Goal: Information Seeking & Learning: Learn about a topic

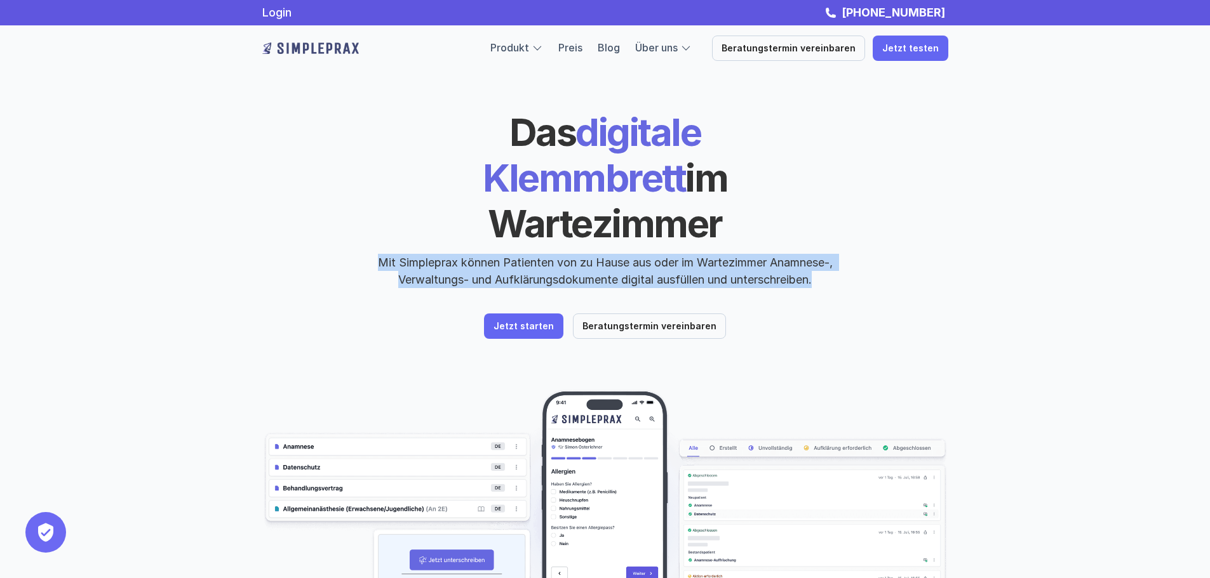
drag, startPoint x: 374, startPoint y: 220, endPoint x: 824, endPoint y: 236, distance: 449.9
click at [824, 254] on p "Mit Simpleprax können Patienten von zu Hause aus oder im Wartezimmer Anamnese-,…" at bounding box center [605, 271] width 476 height 34
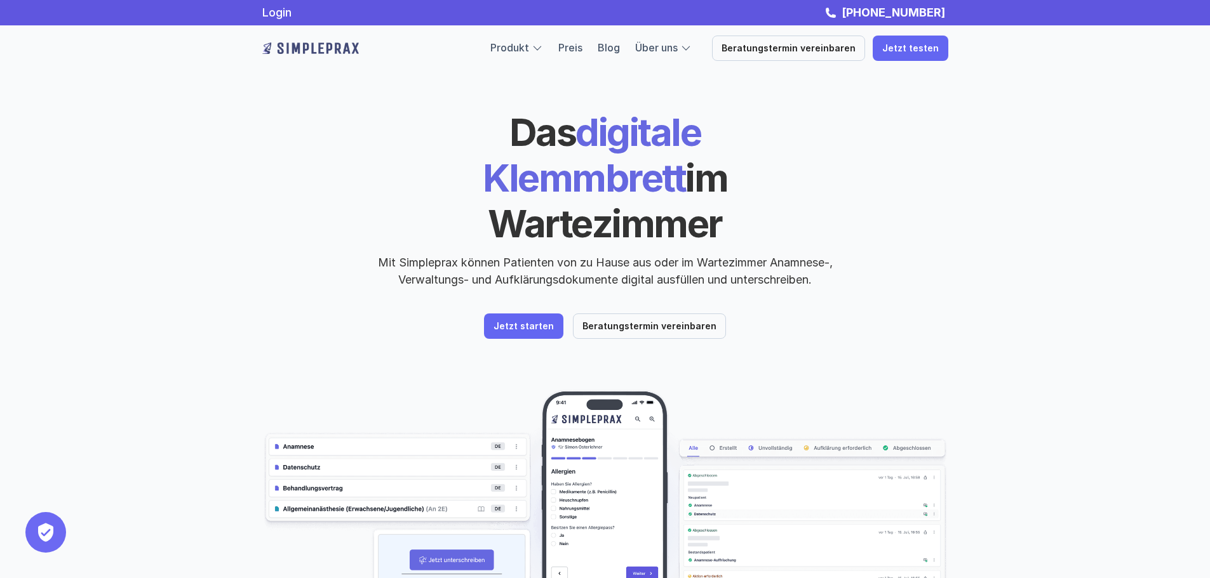
click at [824, 254] on p "Mit Simpleprax können Patienten von zu Hause aus oder im Wartezimmer Anamnese-,…" at bounding box center [605, 271] width 476 height 34
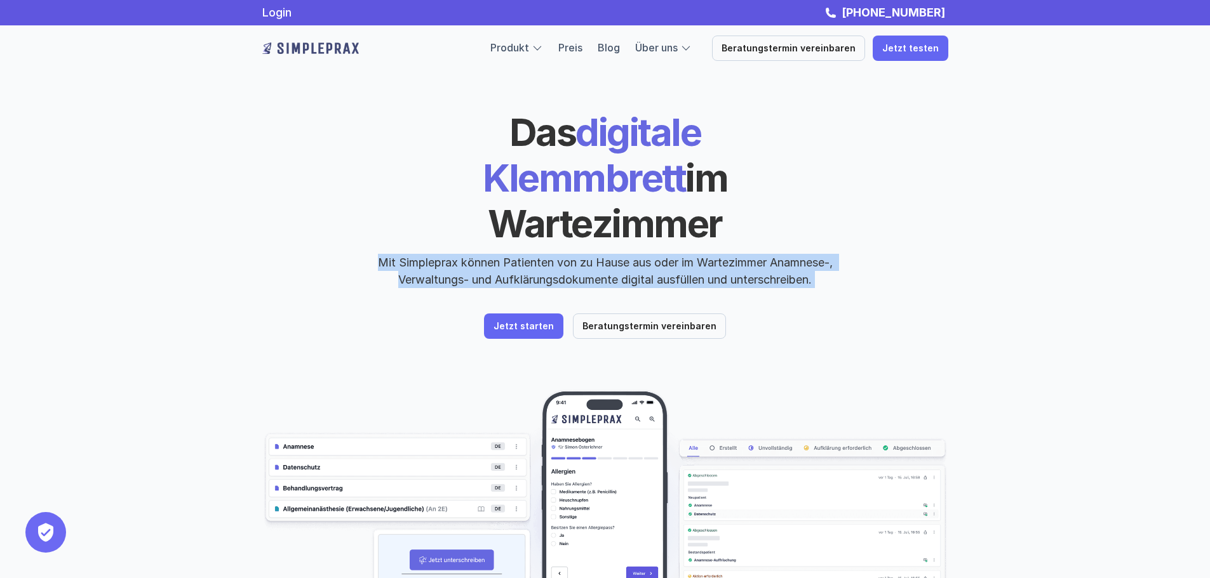
drag, startPoint x: 824, startPoint y: 236, endPoint x: 810, endPoint y: 236, distance: 13.3
click at [810, 254] on p "Mit Simpleprax können Patienten von zu Hause aus oder im Wartezimmer Anamnese-,…" at bounding box center [605, 271] width 476 height 34
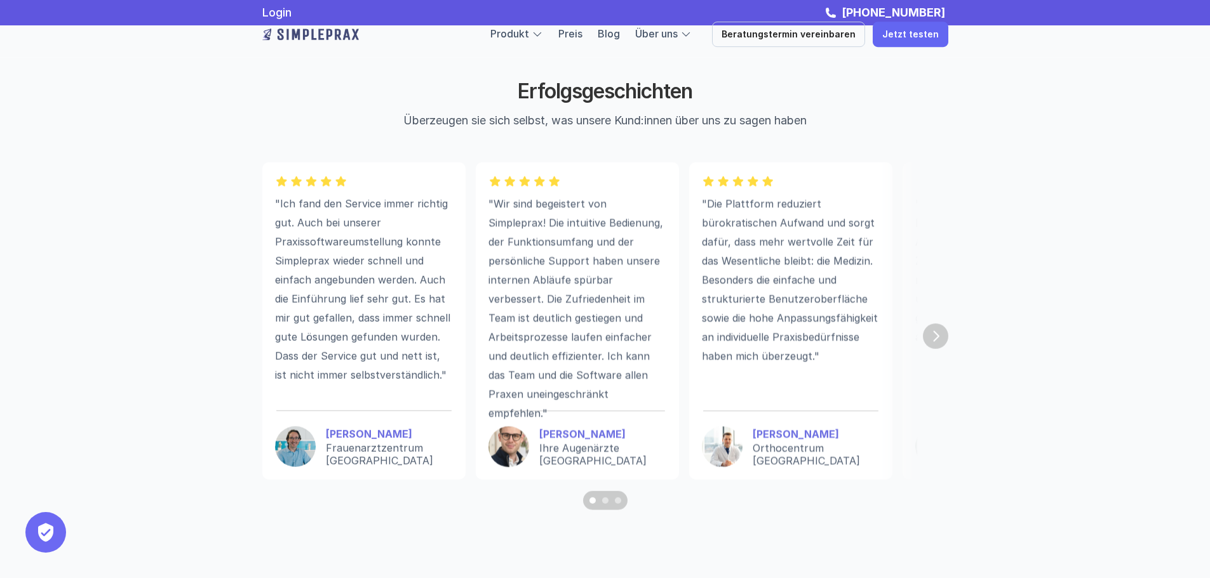
scroll to position [3365, 0]
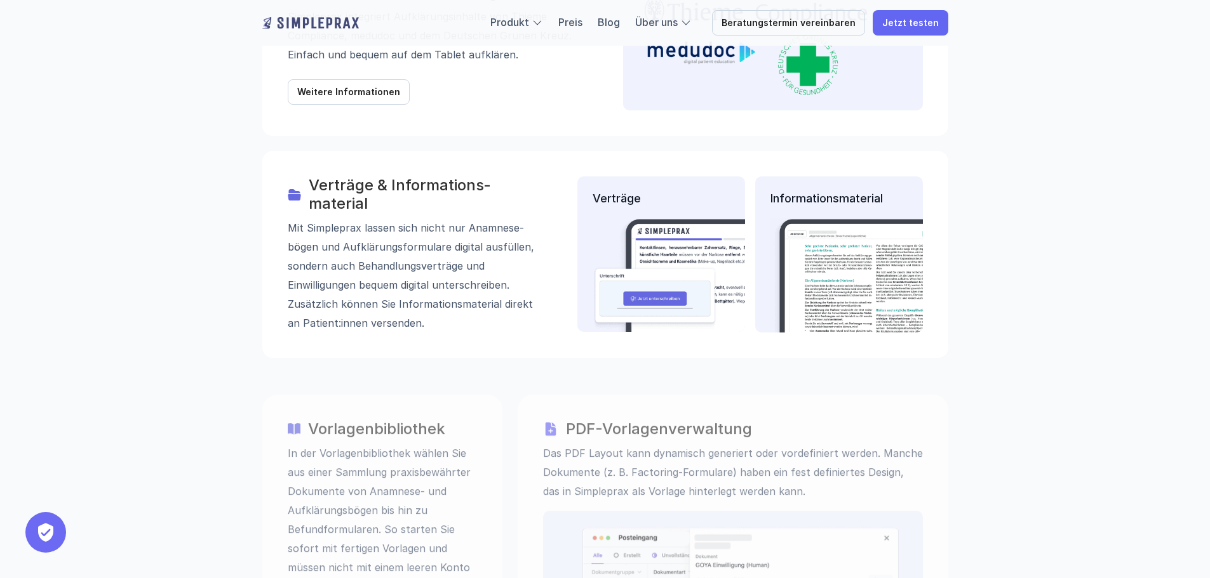
scroll to position [1841, 0]
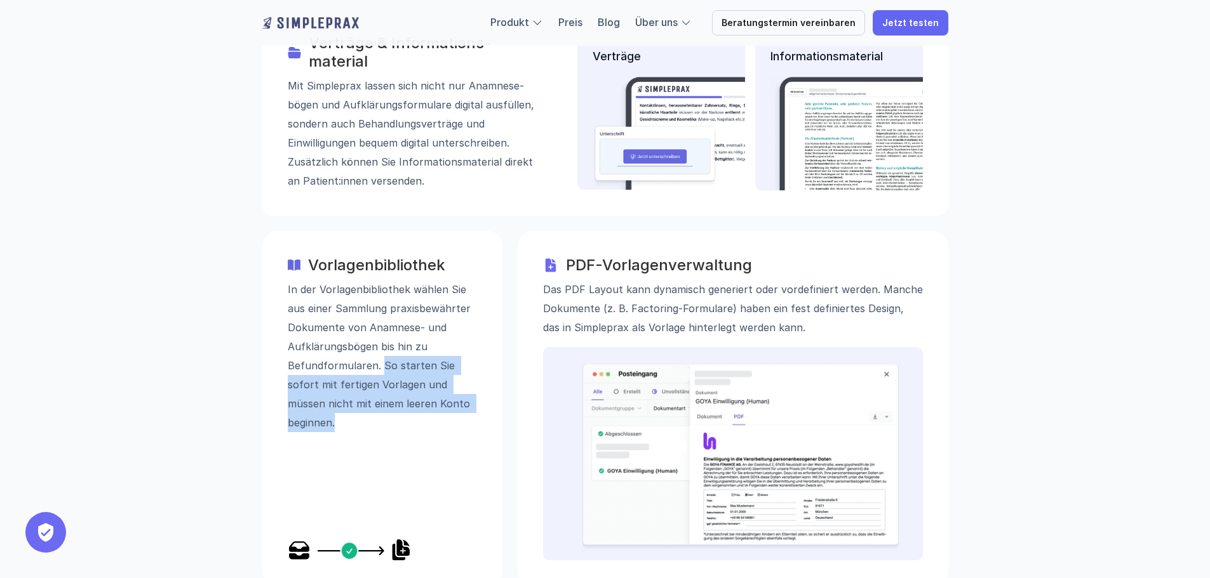
drag, startPoint x: 379, startPoint y: 300, endPoint x: 376, endPoint y: 358, distance: 58.5
click at [376, 358] on p "In der Vorlagenbibliothek wählen Sie aus einer Sammlung praxisbewährter Dokumen…" at bounding box center [382, 355] width 189 height 152
click at [375, 358] on p "In der Vorlagenbibliothek wählen Sie aus einer Sammlung praxisbewährter Dokumen…" at bounding box center [382, 355] width 189 height 152
drag, startPoint x: 375, startPoint y: 345, endPoint x: 384, endPoint y: 289, distance: 57.3
click at [384, 289] on p "In der Vorlagenbibliothek wählen Sie aus einer Sammlung praxisbewährter Dokumen…" at bounding box center [382, 355] width 189 height 152
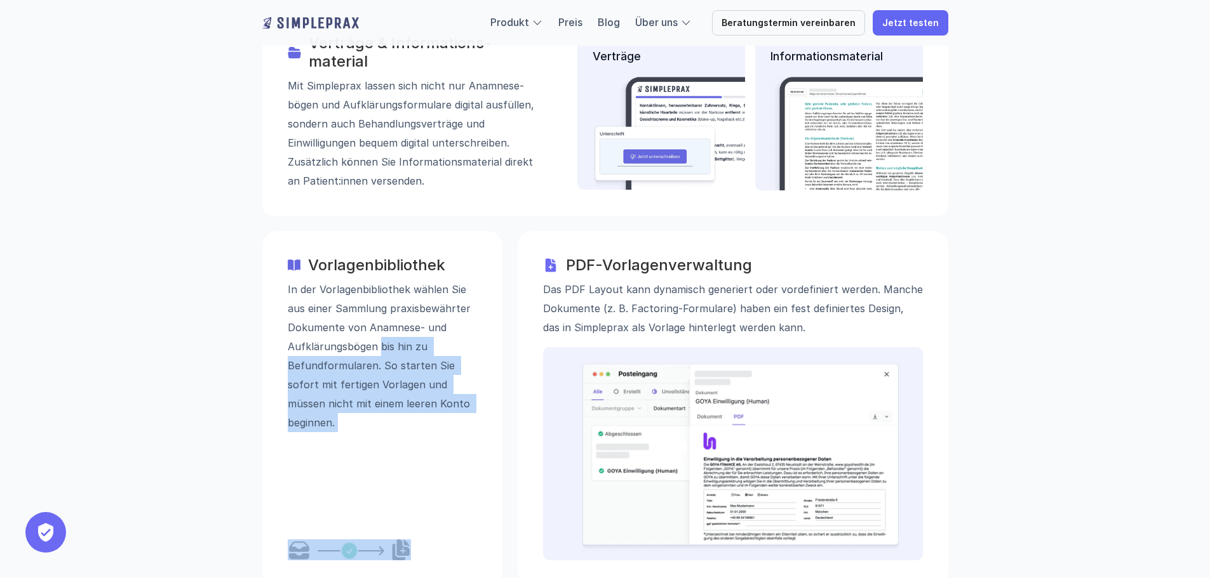
click at [384, 289] on p "In der Vorlagenbibliothek wählen Sie aus einer Sammlung praxisbewährter Dokumen…" at bounding box center [382, 355] width 189 height 152
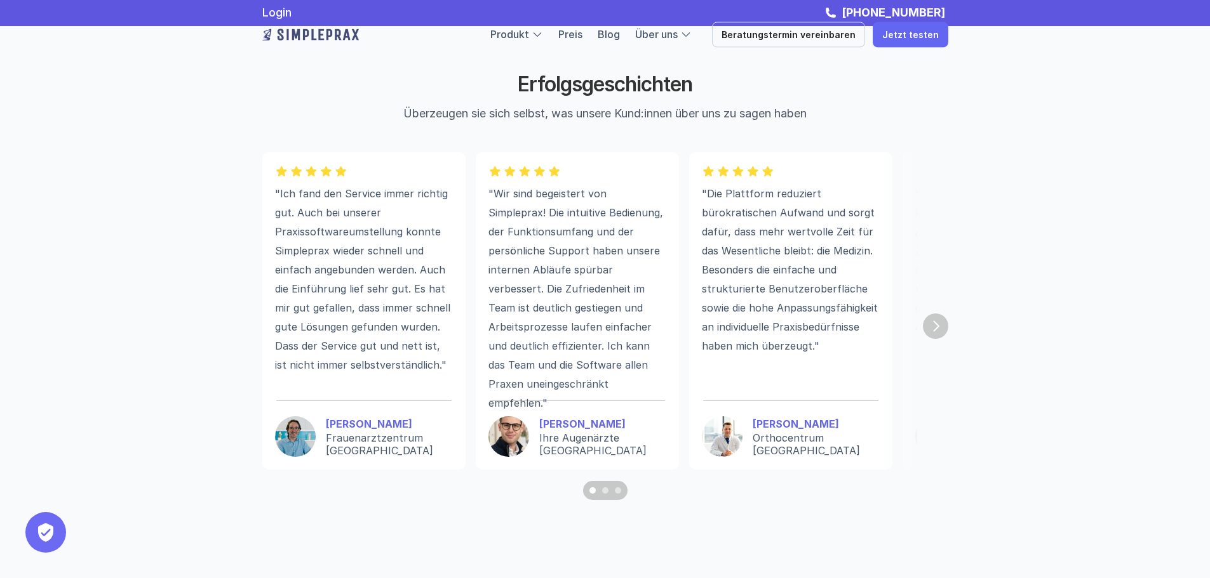
scroll to position [3429, 0]
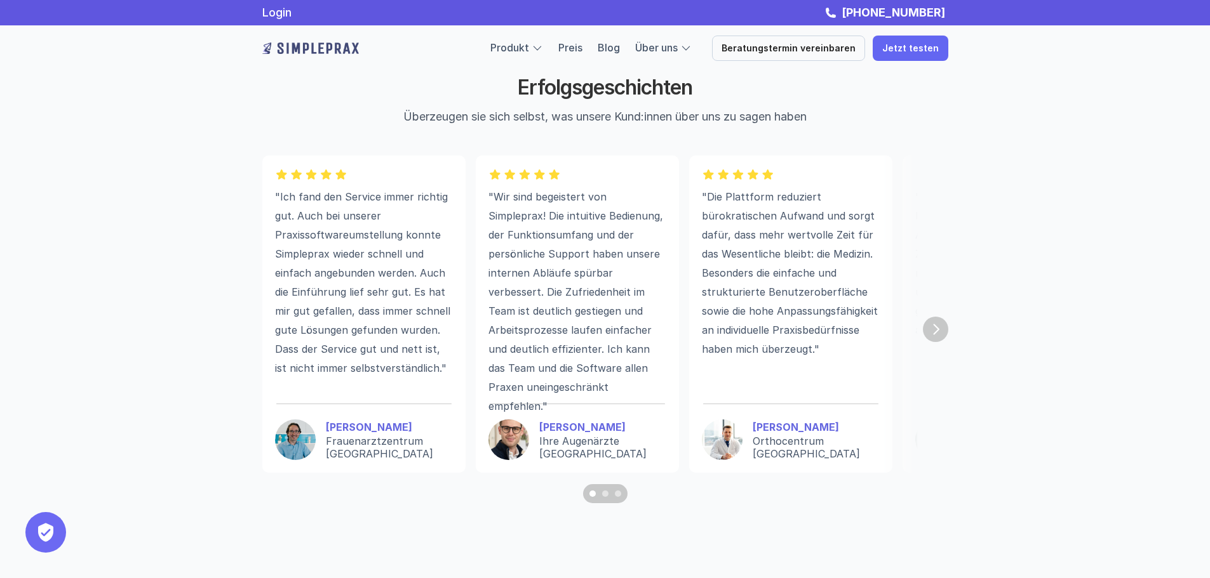
click at [933, 335] on img "Next" at bounding box center [935, 329] width 25 height 25
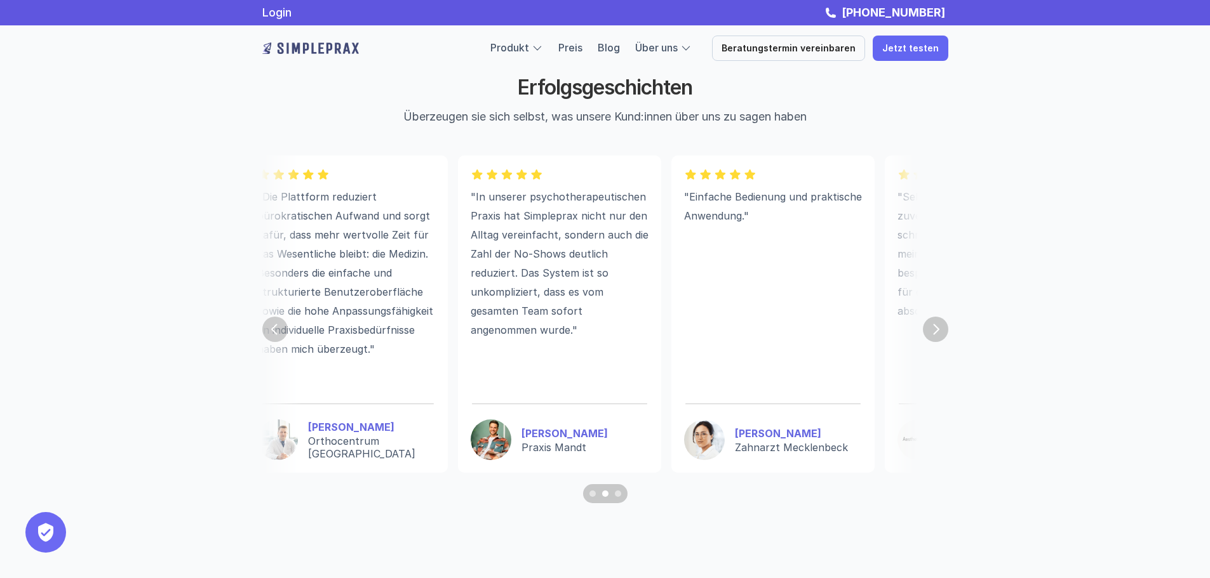
scroll to position [0, 521]
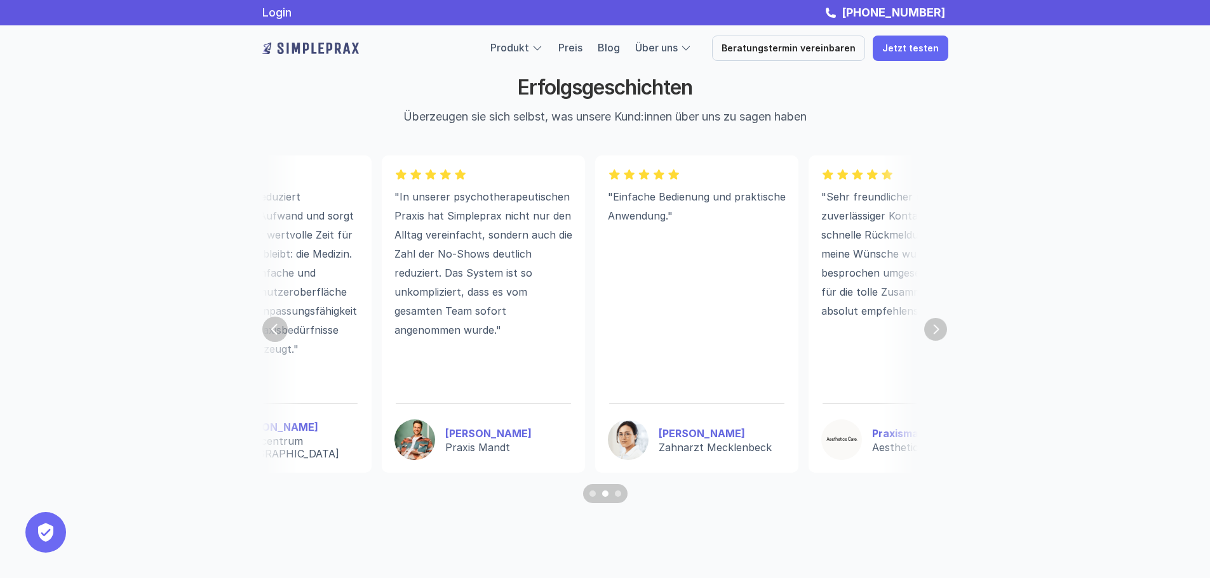
click at [936, 331] on img "Next" at bounding box center [935, 329] width 23 height 23
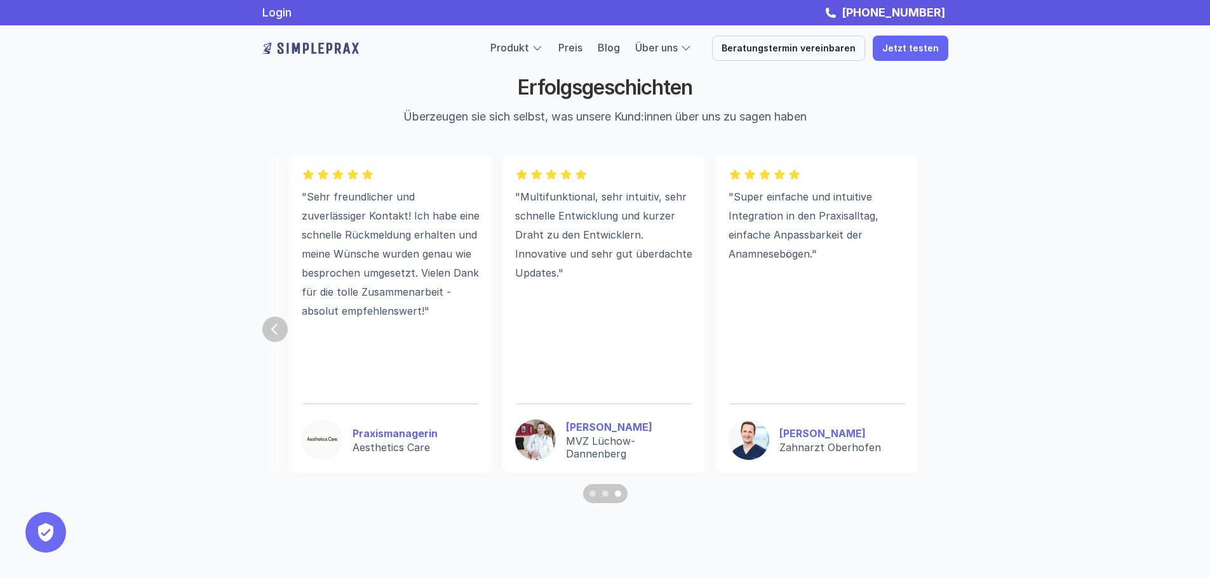
scroll to position [0, 1041]
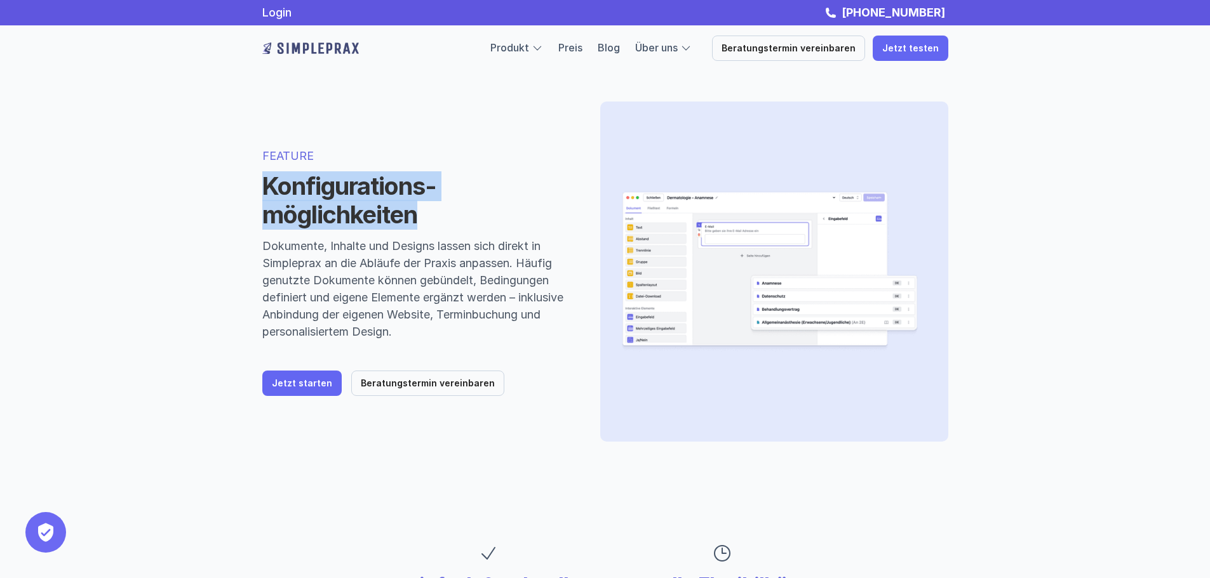
drag, startPoint x: 261, startPoint y: 190, endPoint x: 462, endPoint y: 209, distance: 201.5
click at [462, 209] on div "FEATURE Konfigurations-möglichkeiten Dokumente, Inhalte und Designs lassen sich…" at bounding box center [605, 272] width 762 height 442
click at [462, 209] on h1 "Konfigurations-möglichkeiten" at bounding box center [415, 201] width 307 height 58
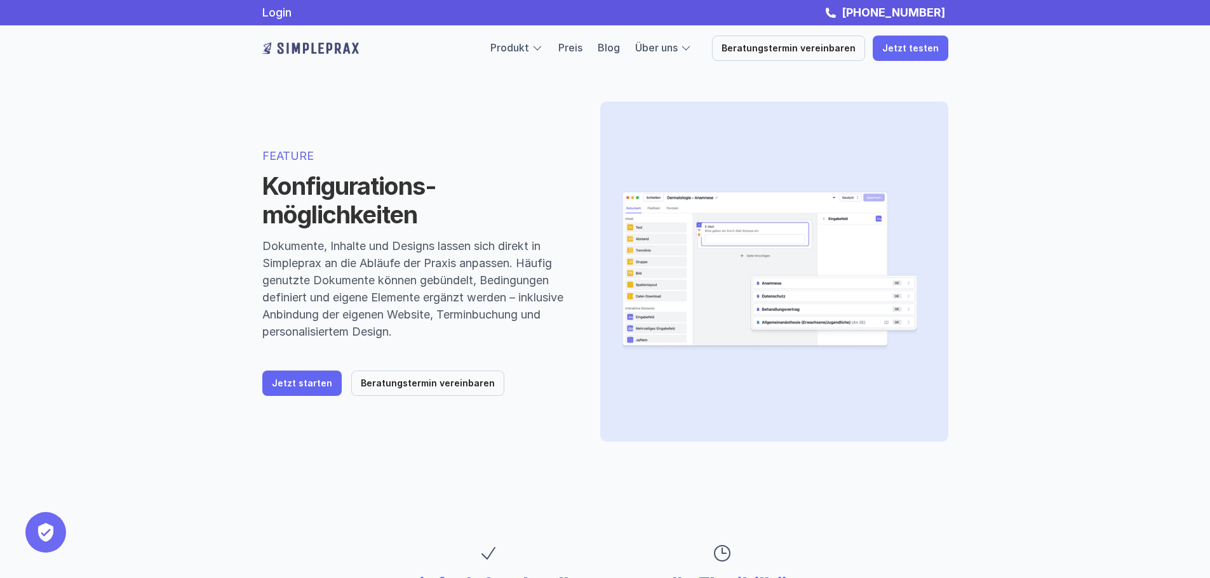
click at [462, 209] on h1 "Konfigurations-möglichkeiten" at bounding box center [415, 201] width 307 height 58
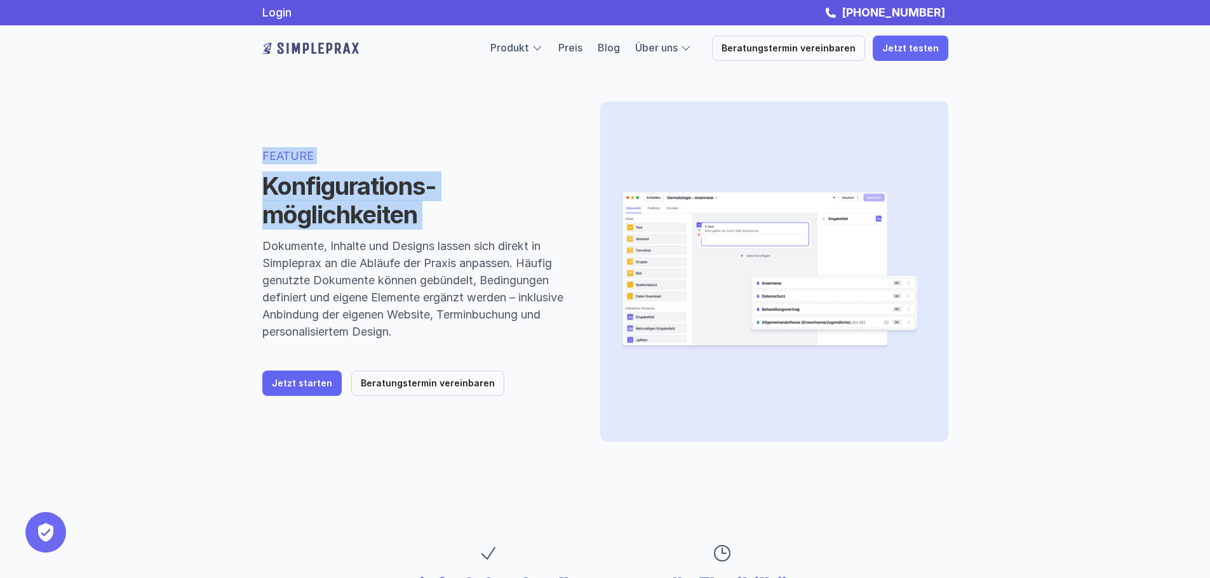
drag, startPoint x: 462, startPoint y: 209, endPoint x: 446, endPoint y: 123, distance: 87.8
click at [446, 123] on div "FEATURE Konfigurations-möglichkeiten Dokumente, Inhalte und Designs lassen sich…" at bounding box center [605, 272] width 762 height 442
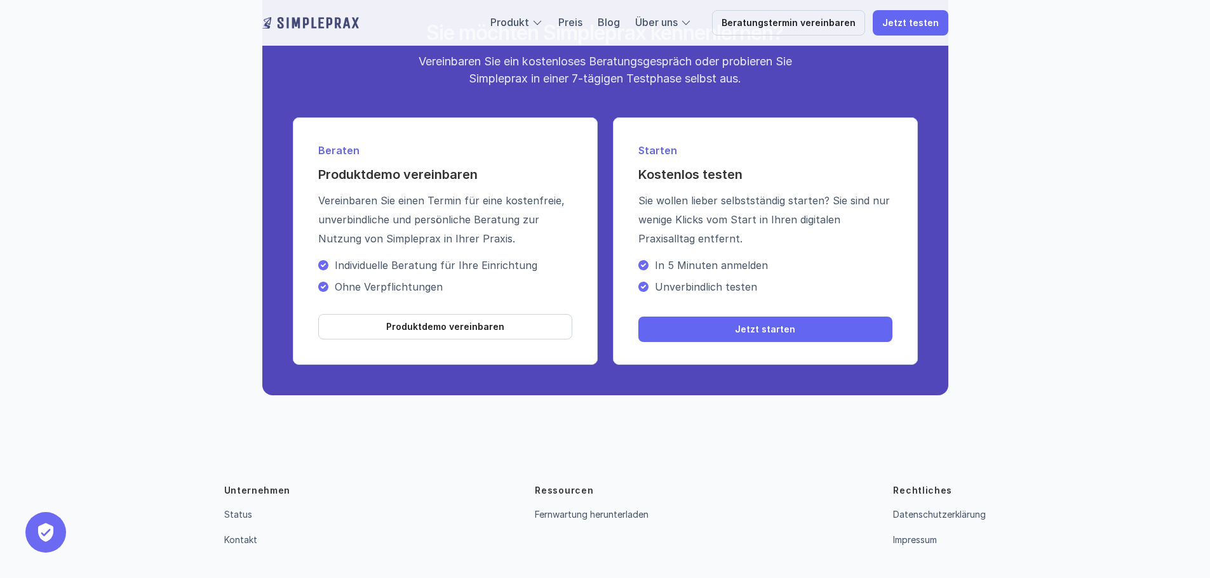
scroll to position [2603, 0]
